Goal: Navigation & Orientation: Find specific page/section

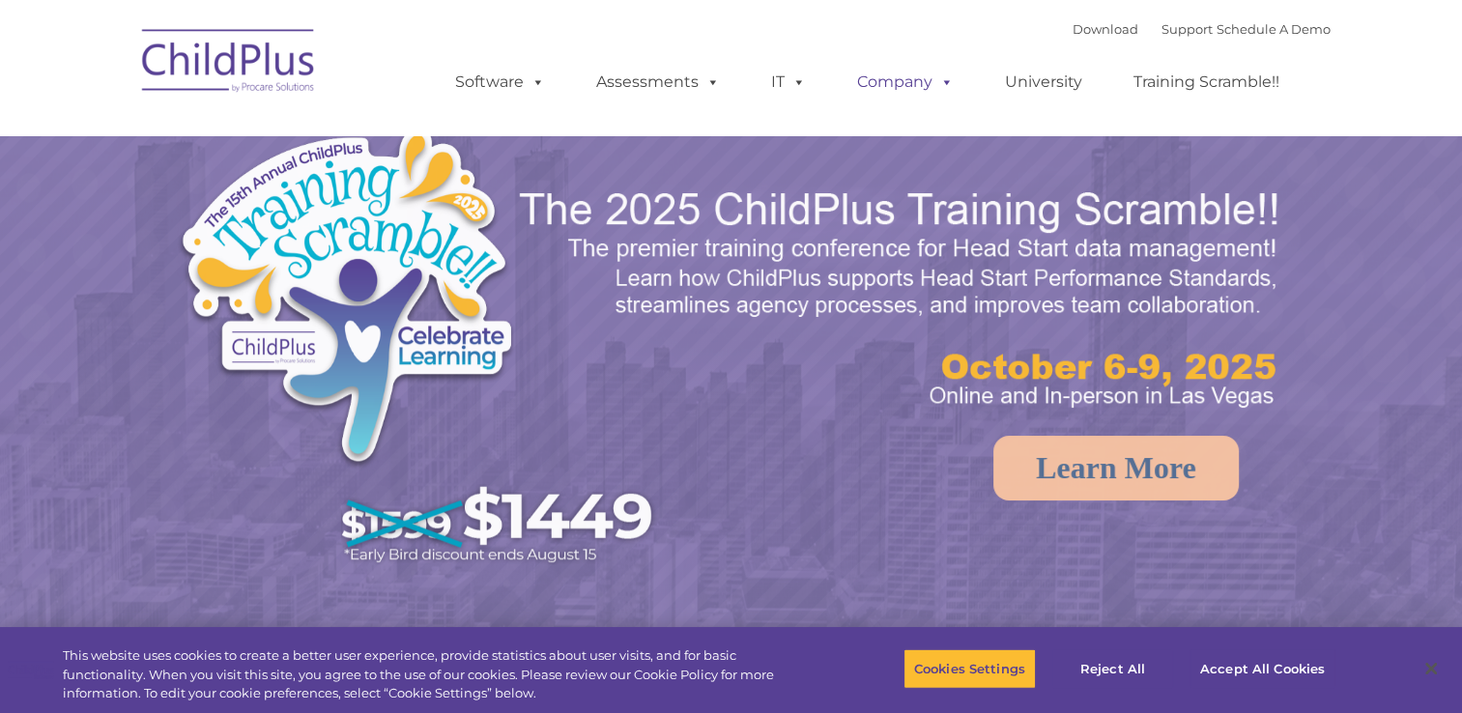
select select "MEDIUM"
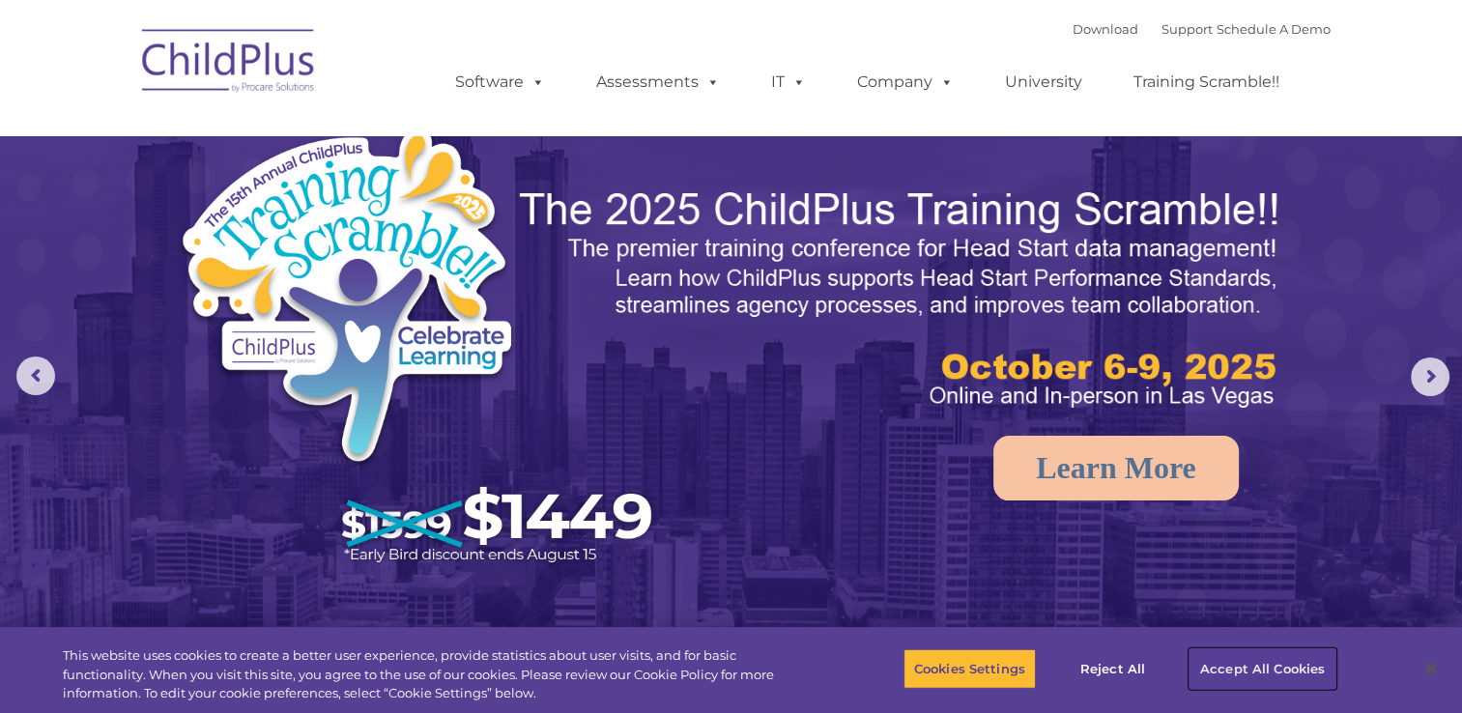
click at [1237, 668] on button "Accept All Cookies" at bounding box center [1263, 668] width 146 height 41
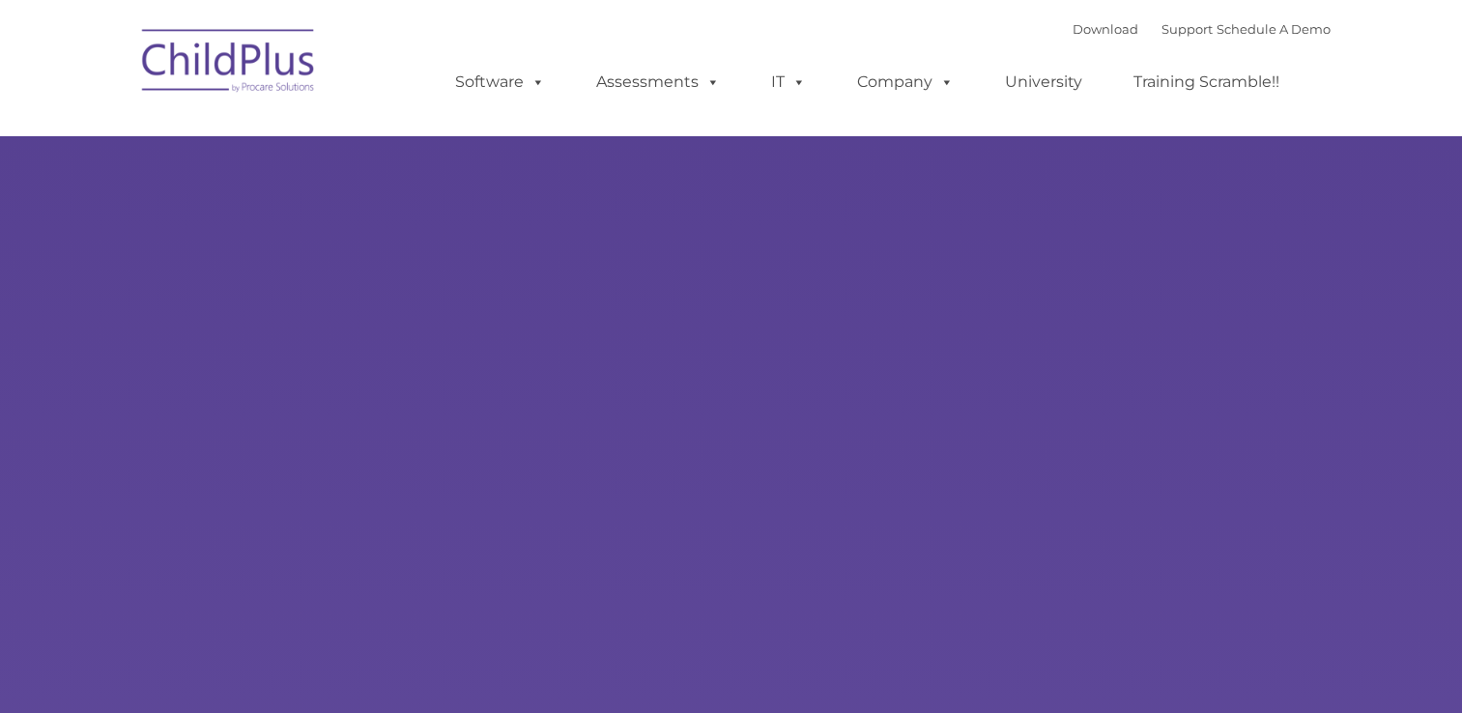
type input ""
select select "MEDIUM"
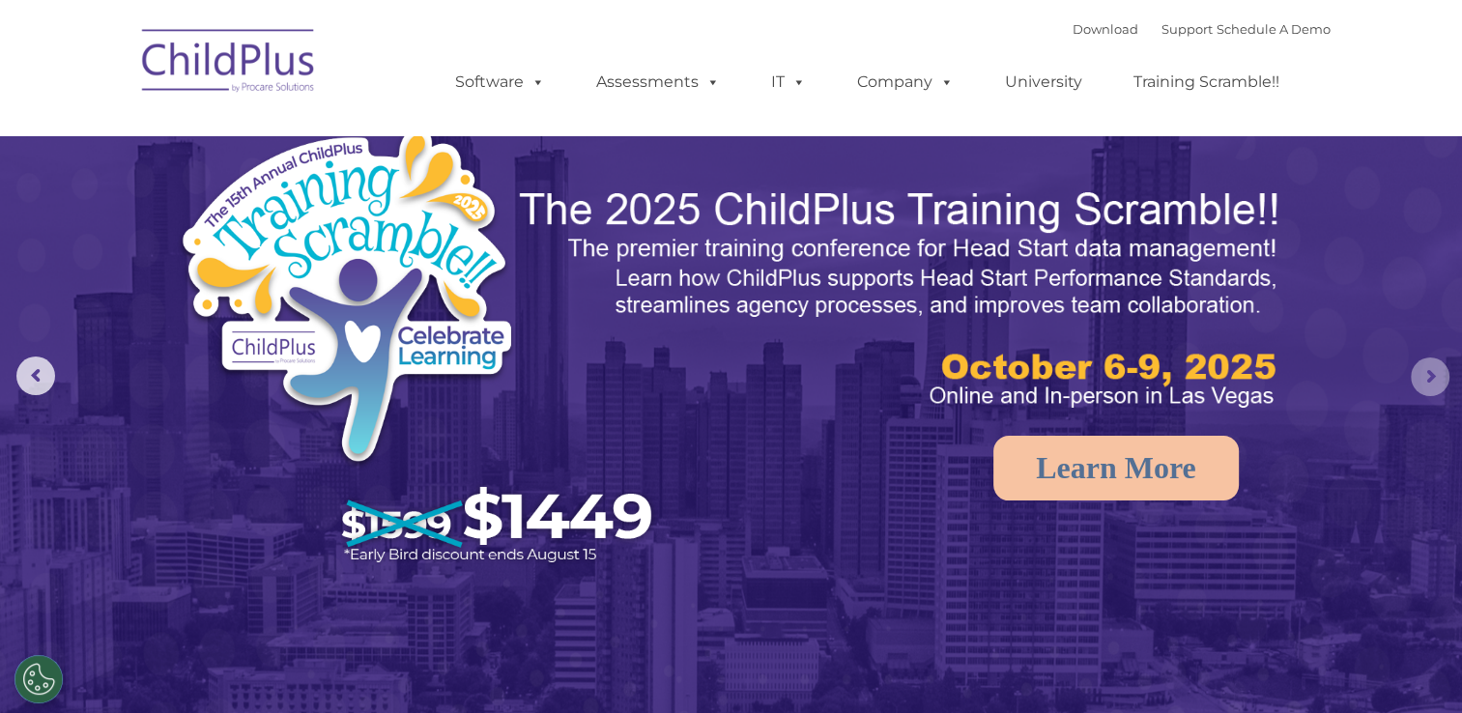
click at [1430, 365] on rs-arrow at bounding box center [1430, 377] width 39 height 39
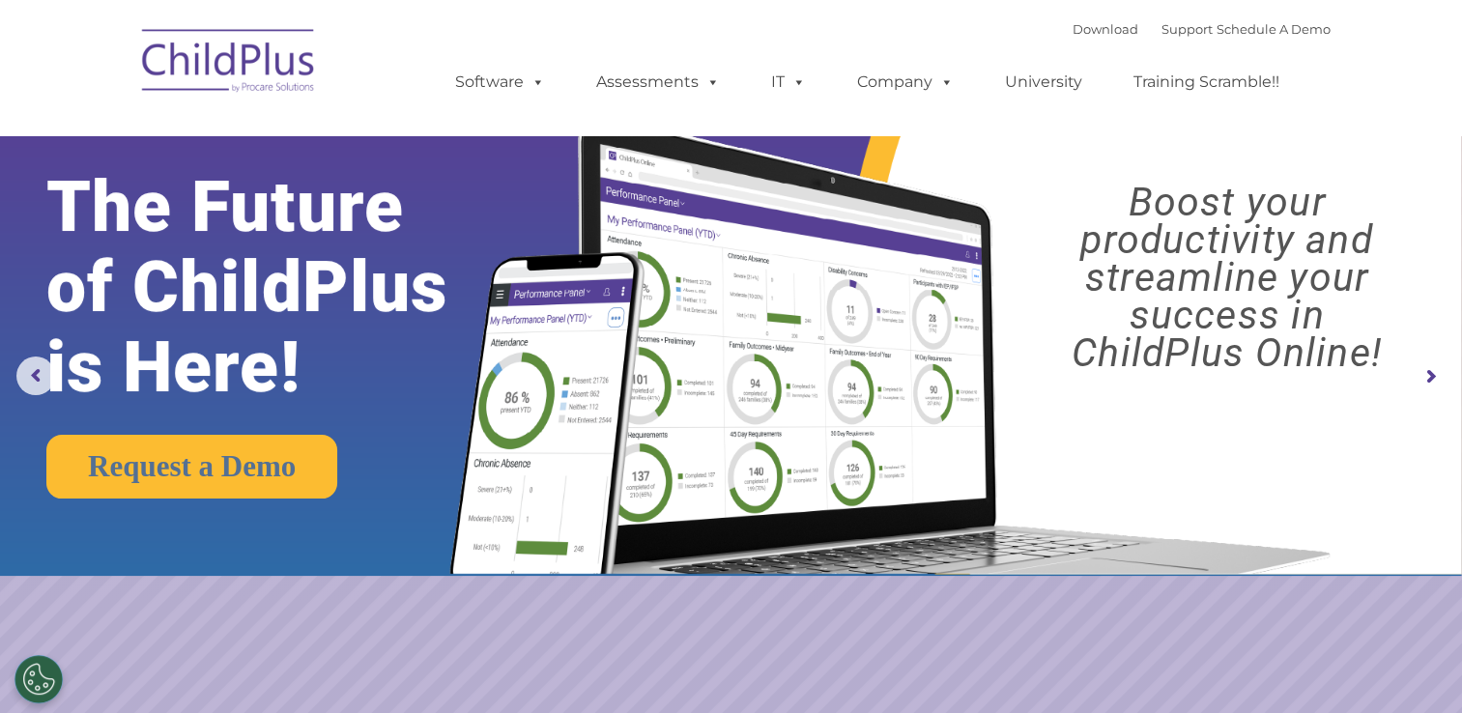
click at [1430, 365] on rs-arrow at bounding box center [1430, 377] width 39 height 39
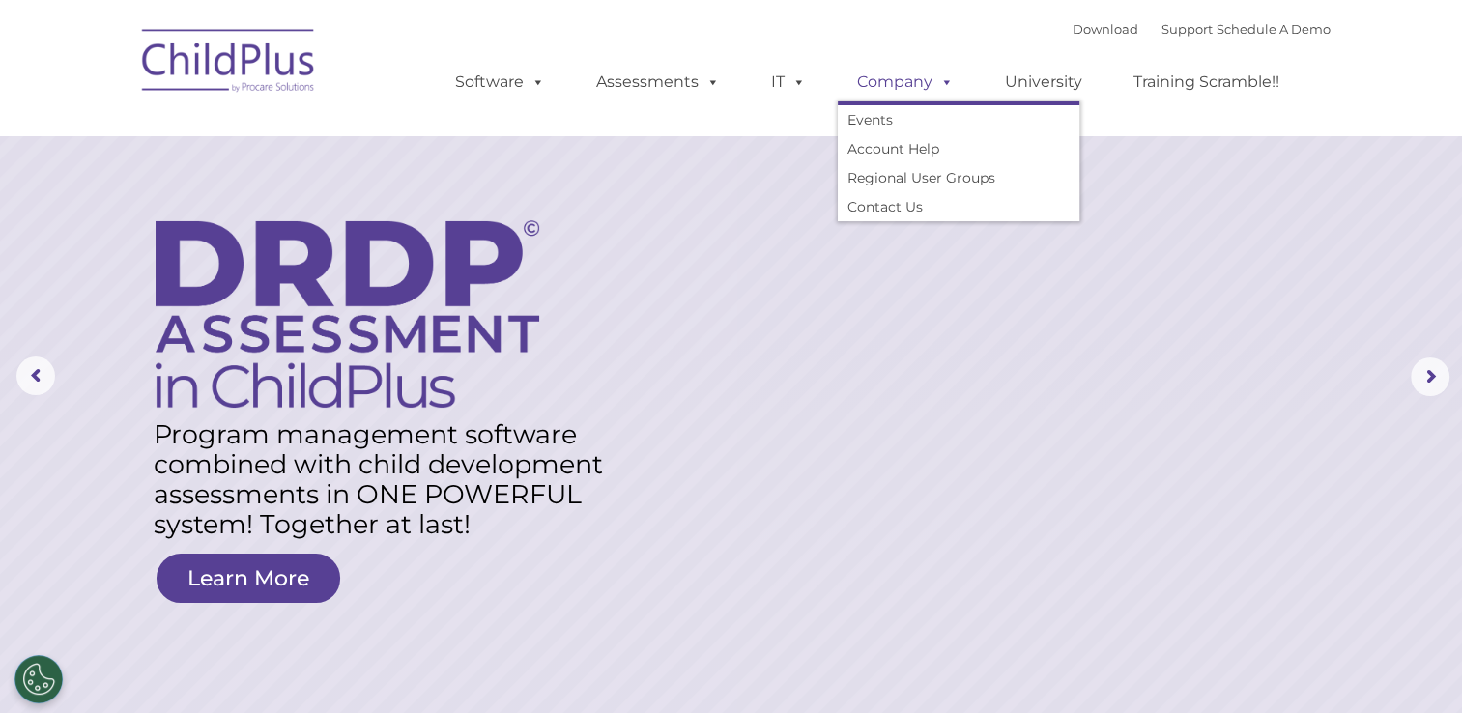
click at [909, 74] on link "Company" at bounding box center [905, 82] width 135 height 39
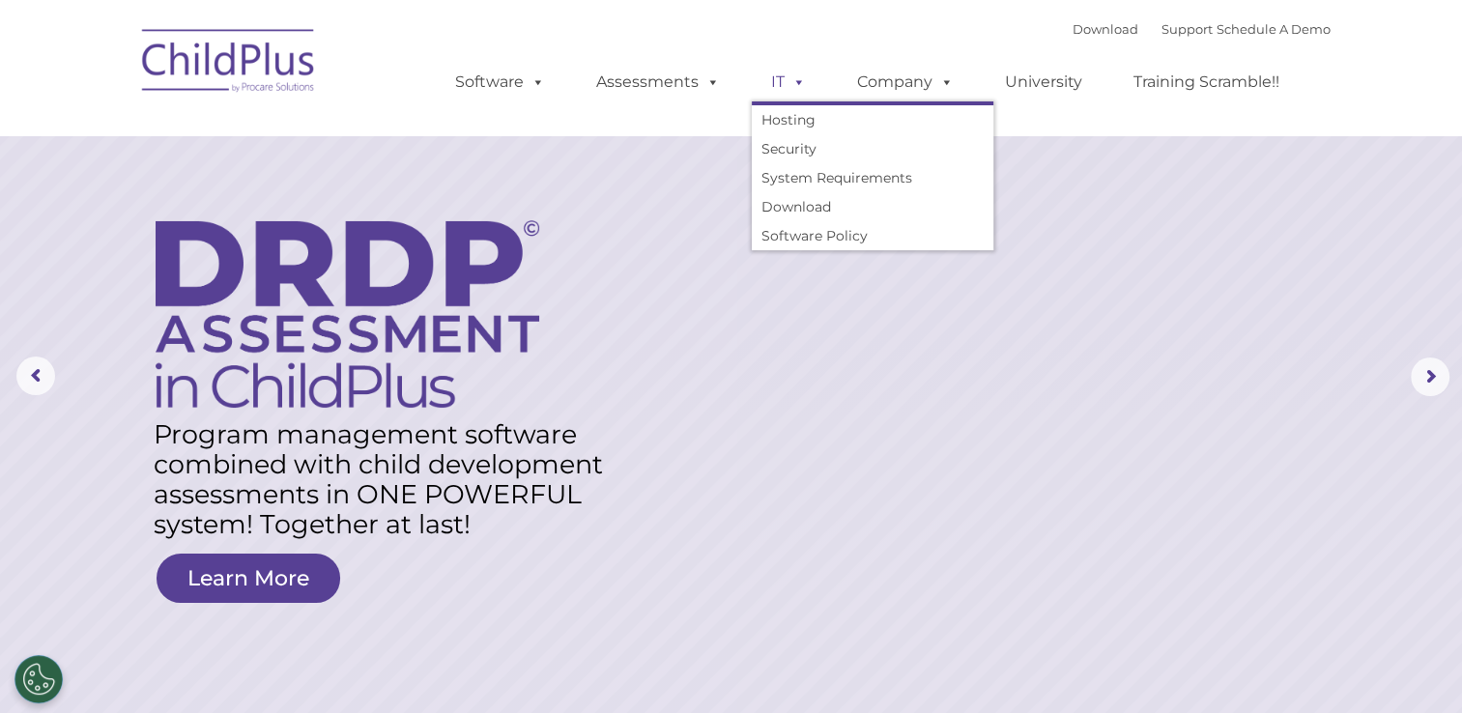
click at [793, 83] on span at bounding box center [795, 81] width 21 height 18
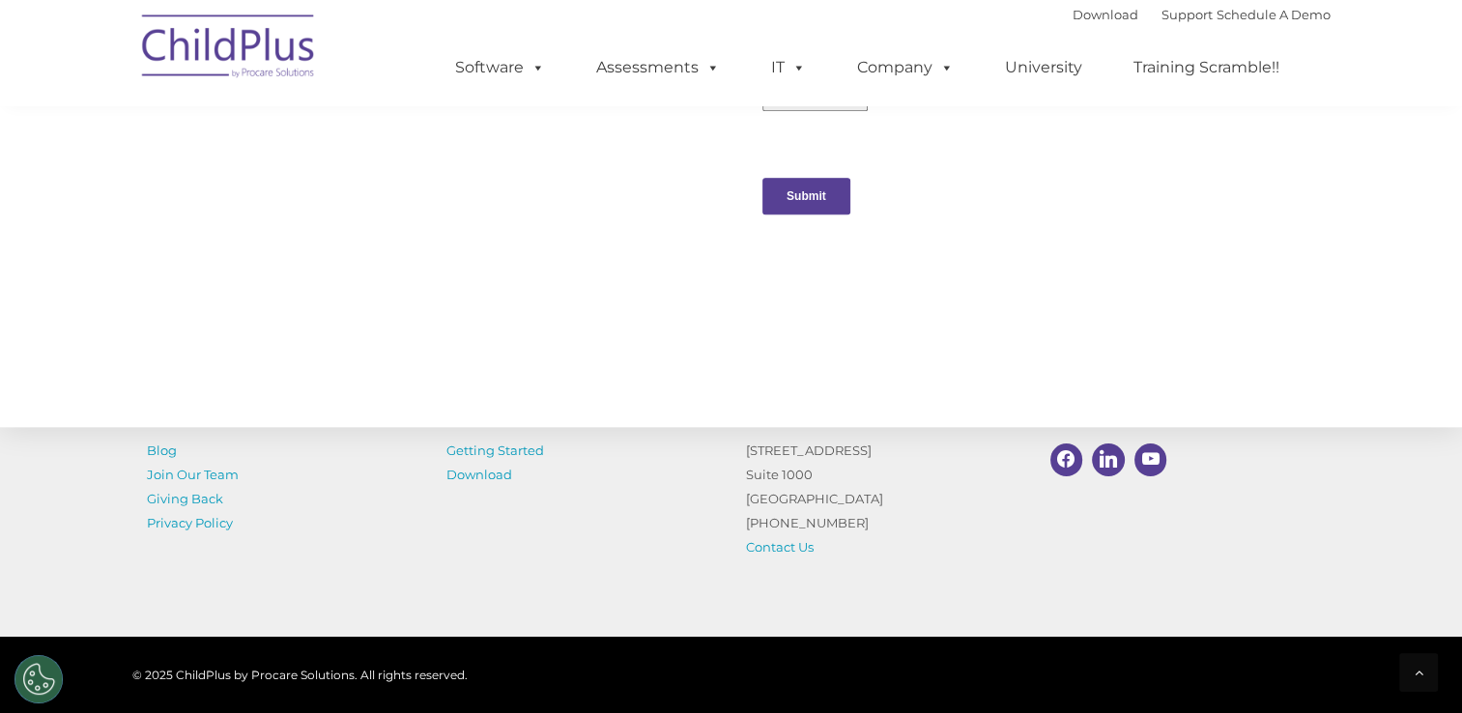
scroll to position [1998, 0]
